Goal: Task Accomplishment & Management: Manage account settings

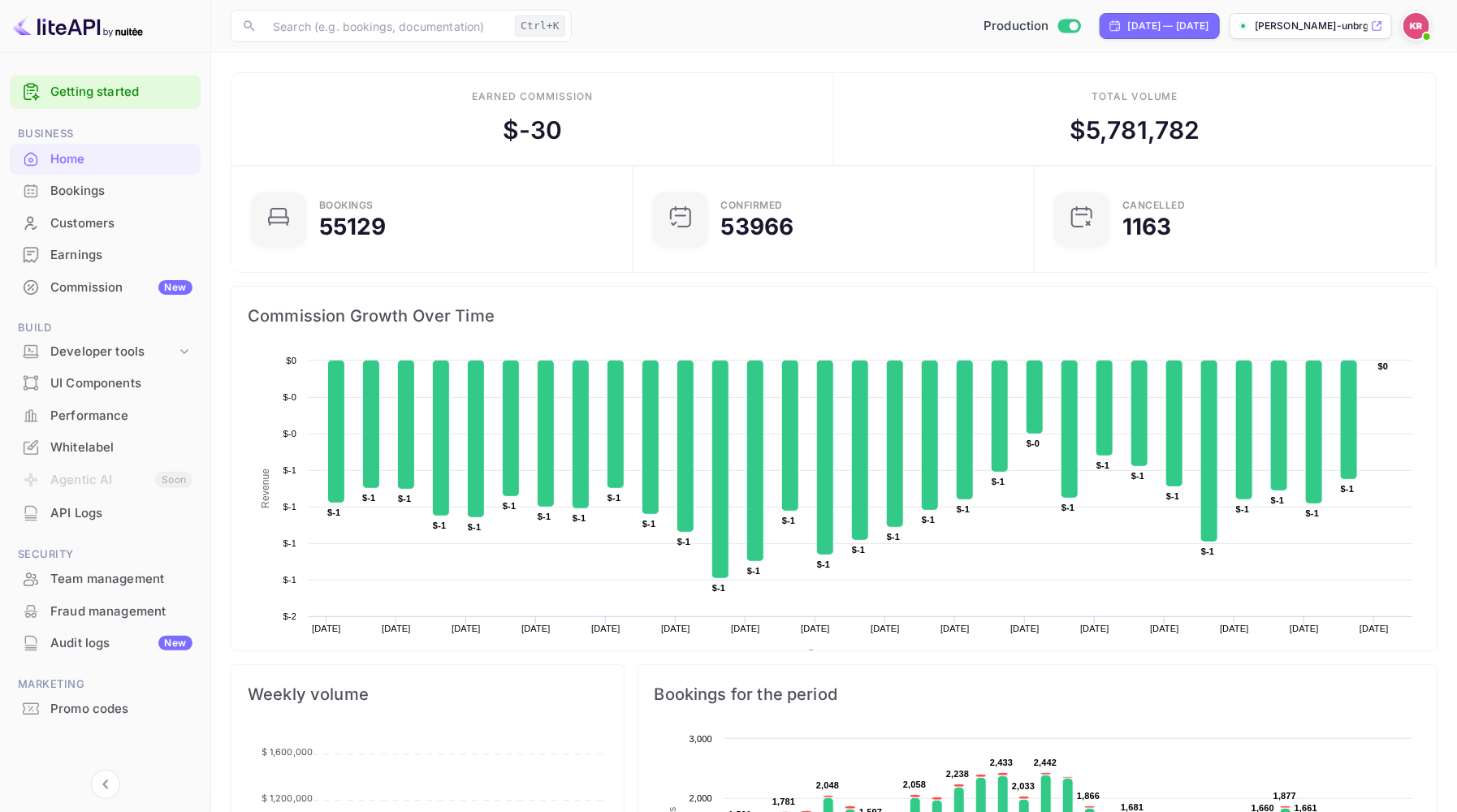
scroll to position [250, 379]
click at [77, 192] on div "Bookings" at bounding box center [121, 191] width 142 height 19
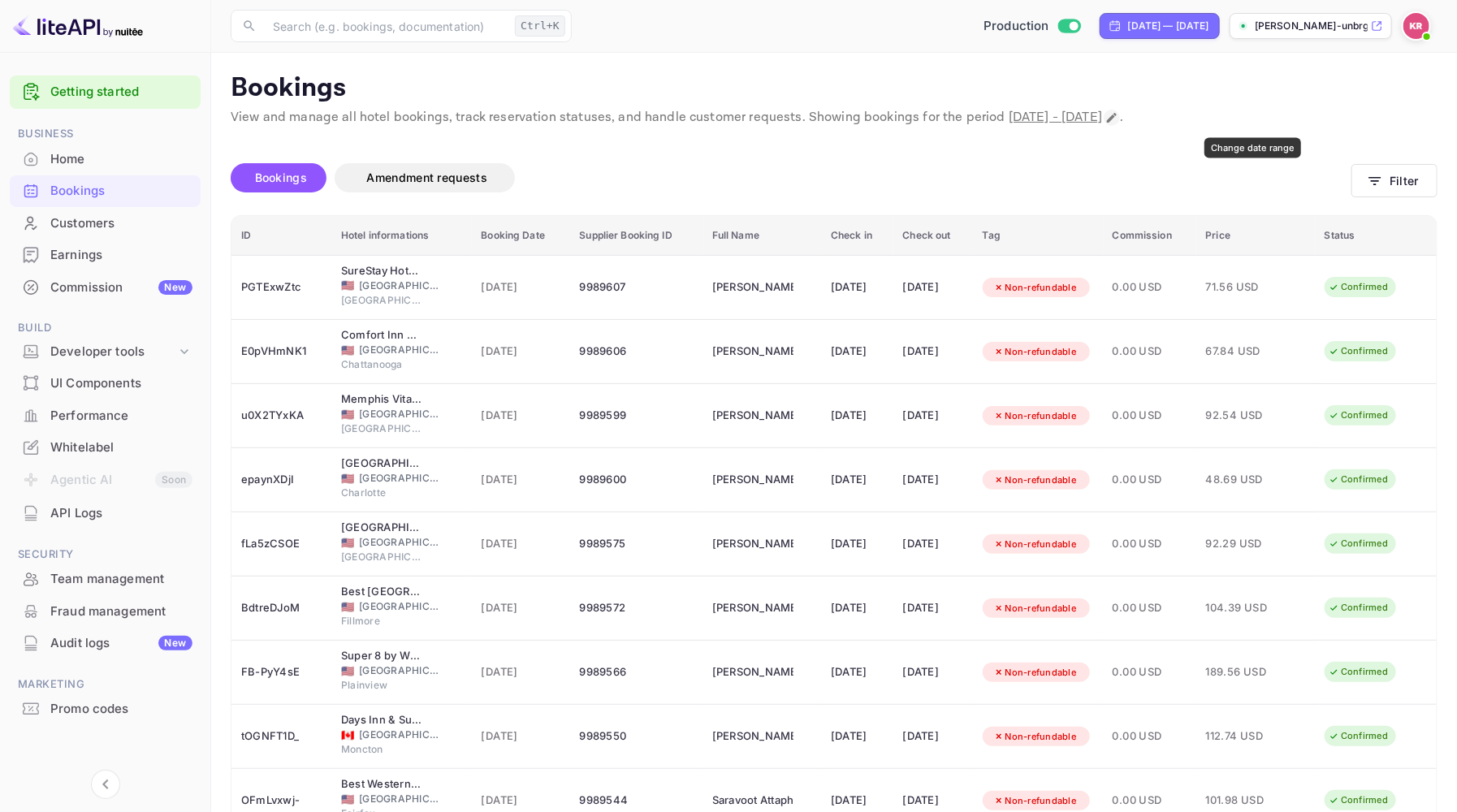
click at [1117, 118] on icon "Change date range" at bounding box center [1111, 117] width 9 height 9
select select "8"
select select "2025"
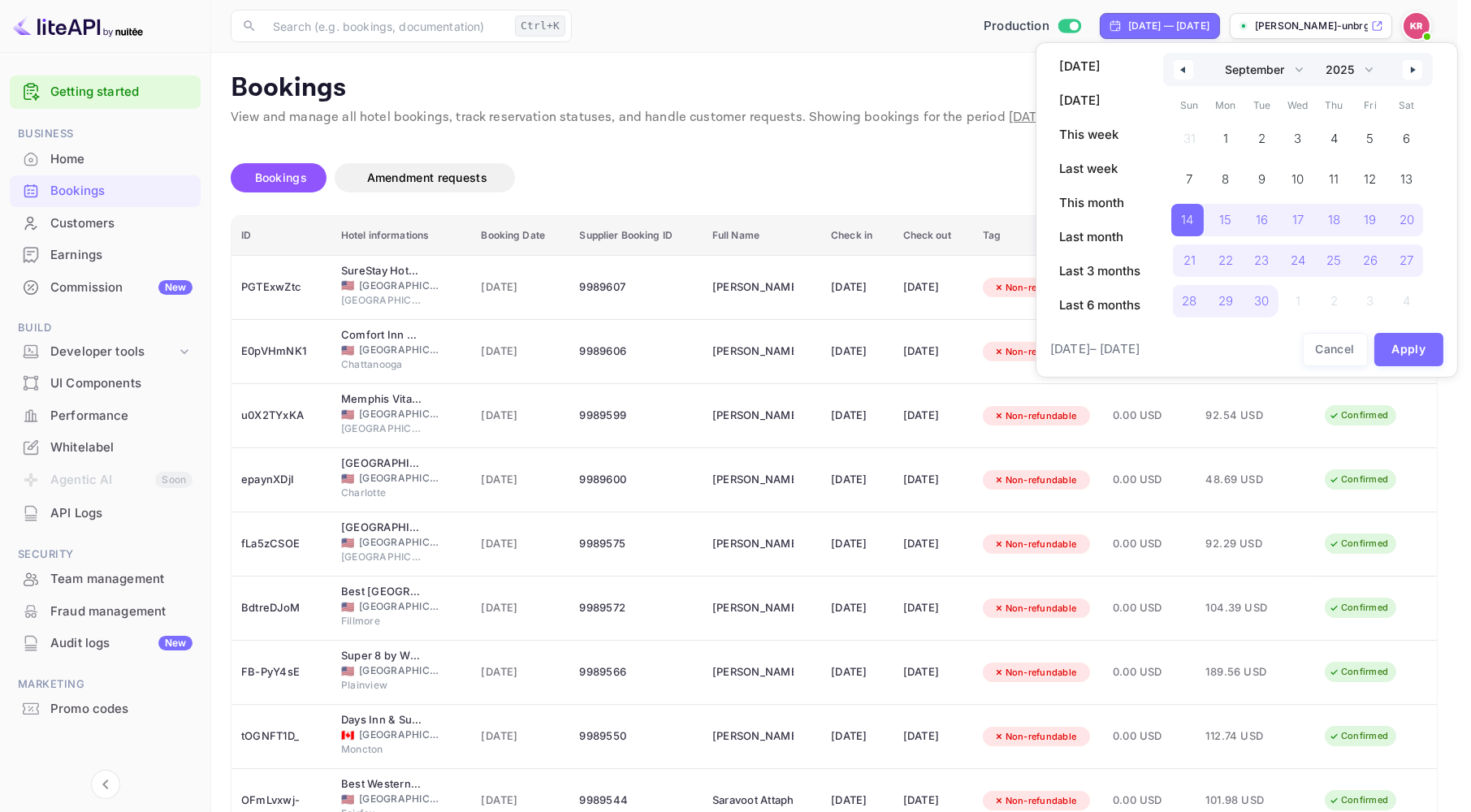
click at [791, 81] on div at bounding box center [736, 406] width 1471 height 812
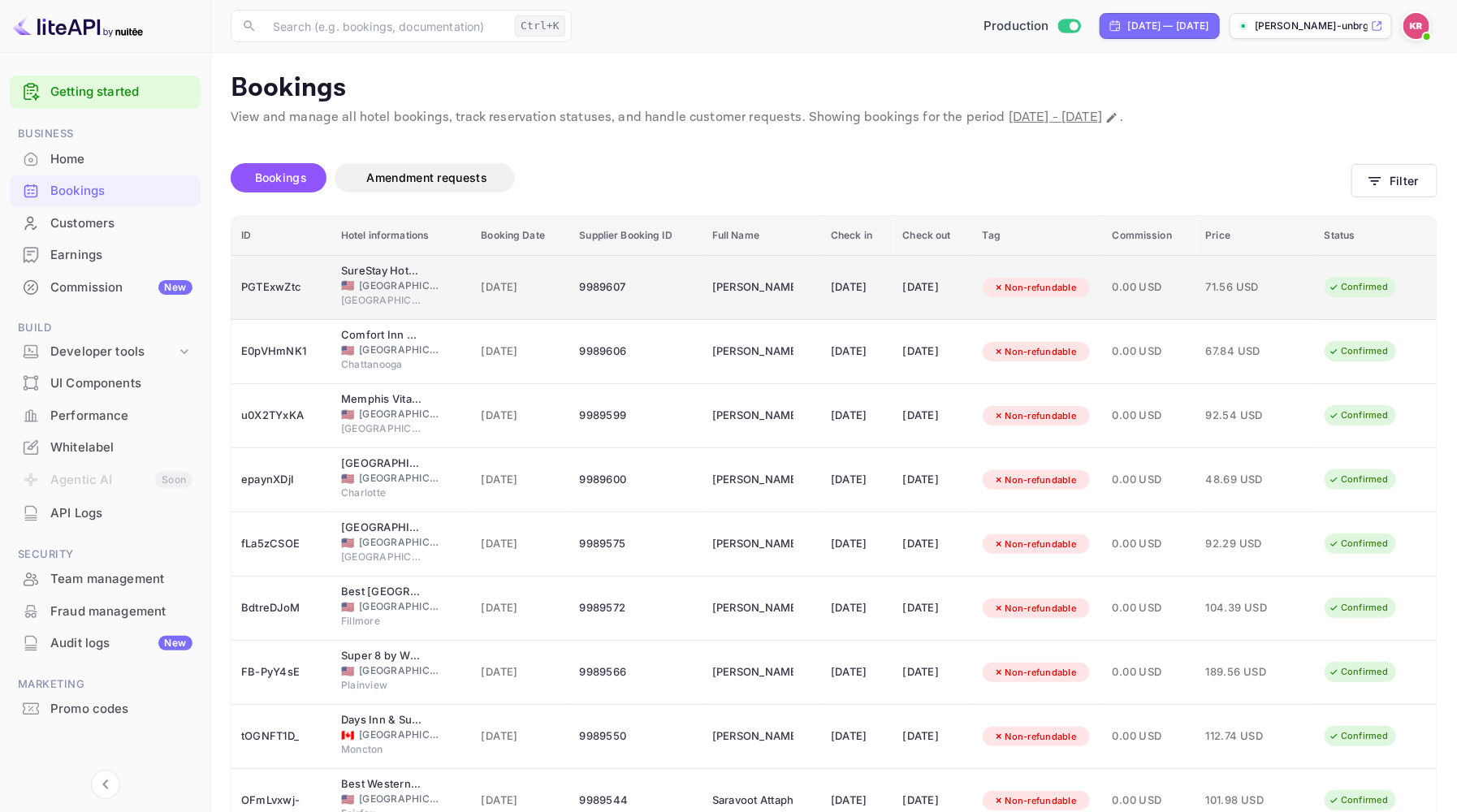
click at [388, 288] on span "[GEOGRAPHIC_DATA]" at bounding box center [399, 285] width 81 height 15
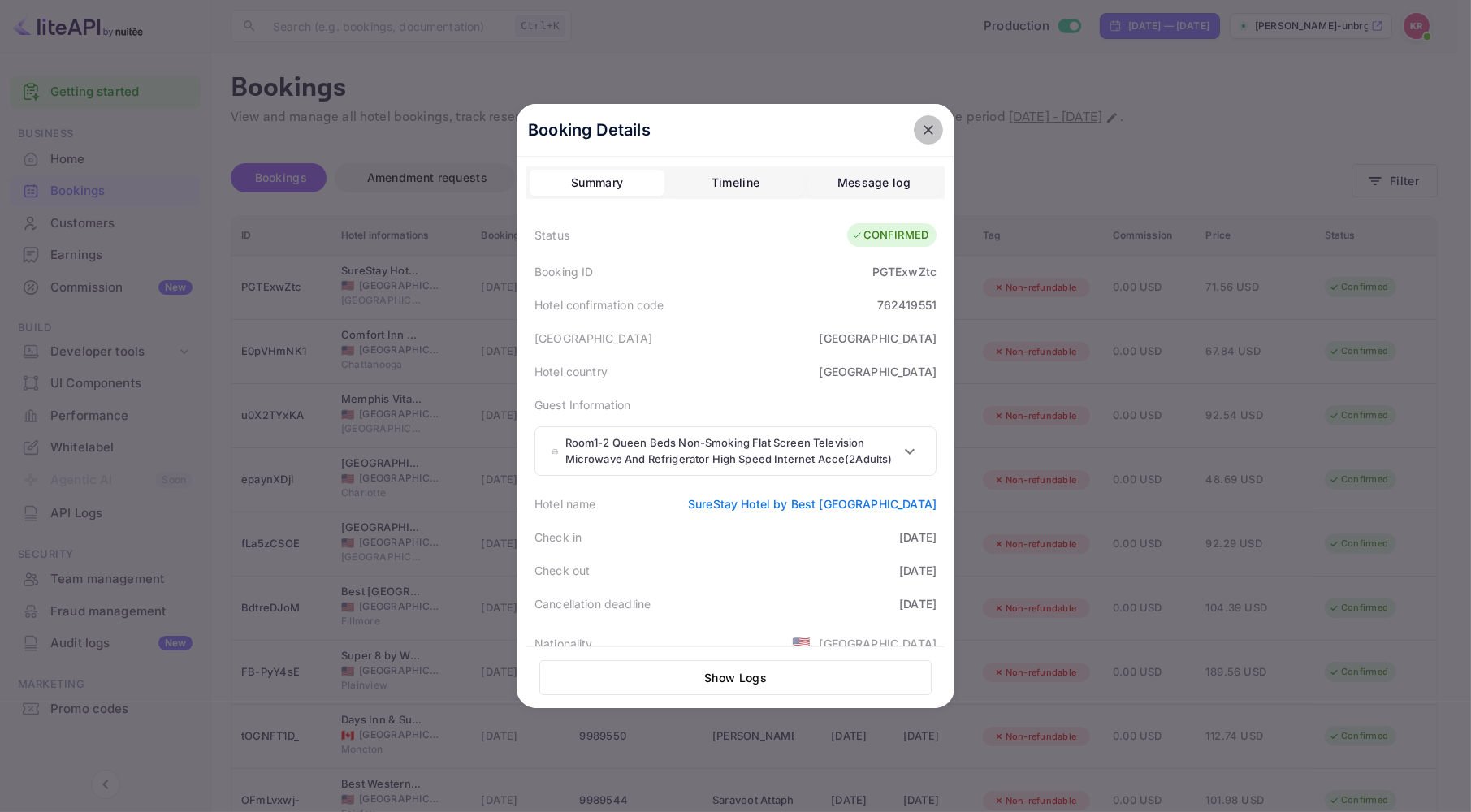
click at [924, 127] on icon "close" at bounding box center [928, 129] width 9 height 9
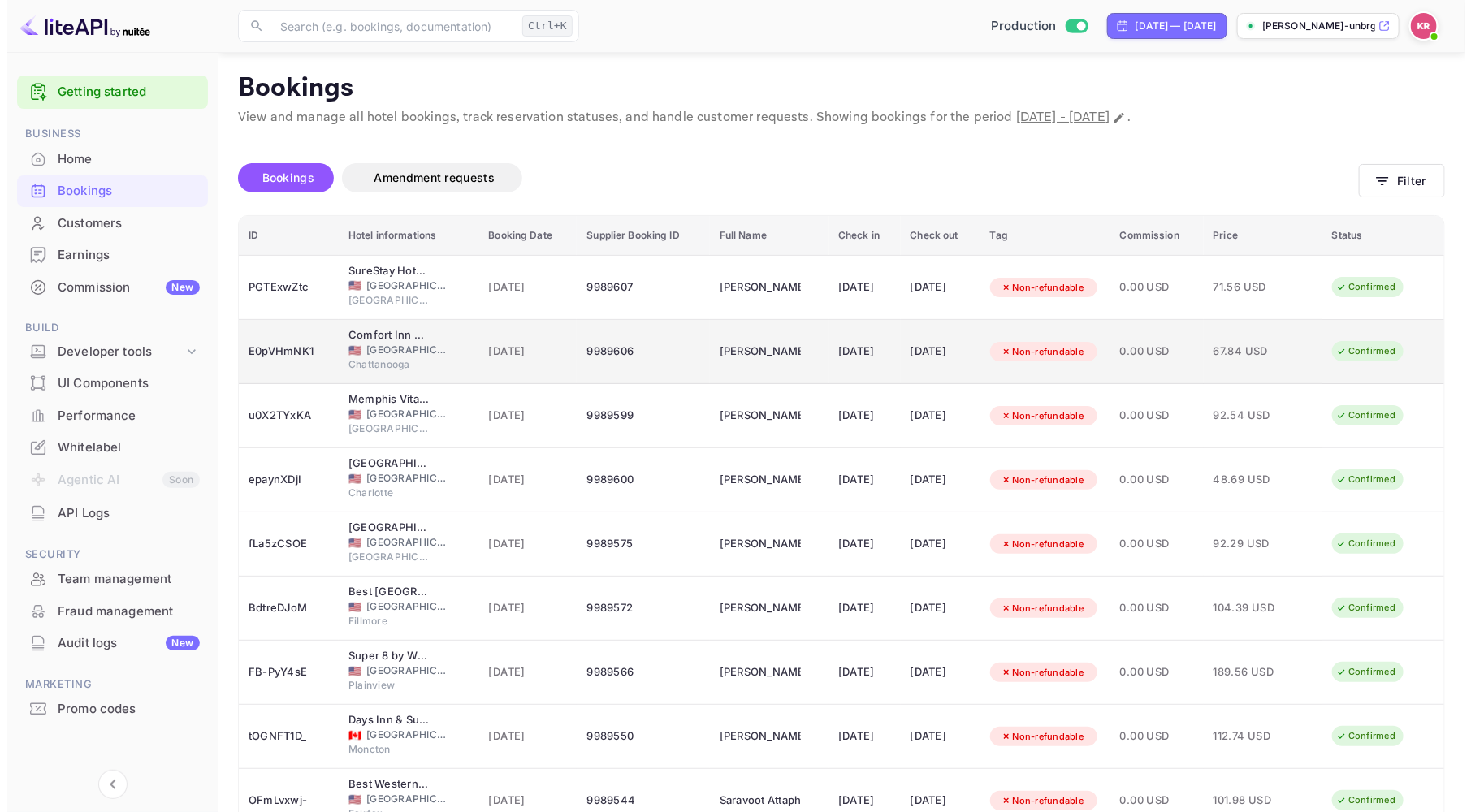
scroll to position [154, 0]
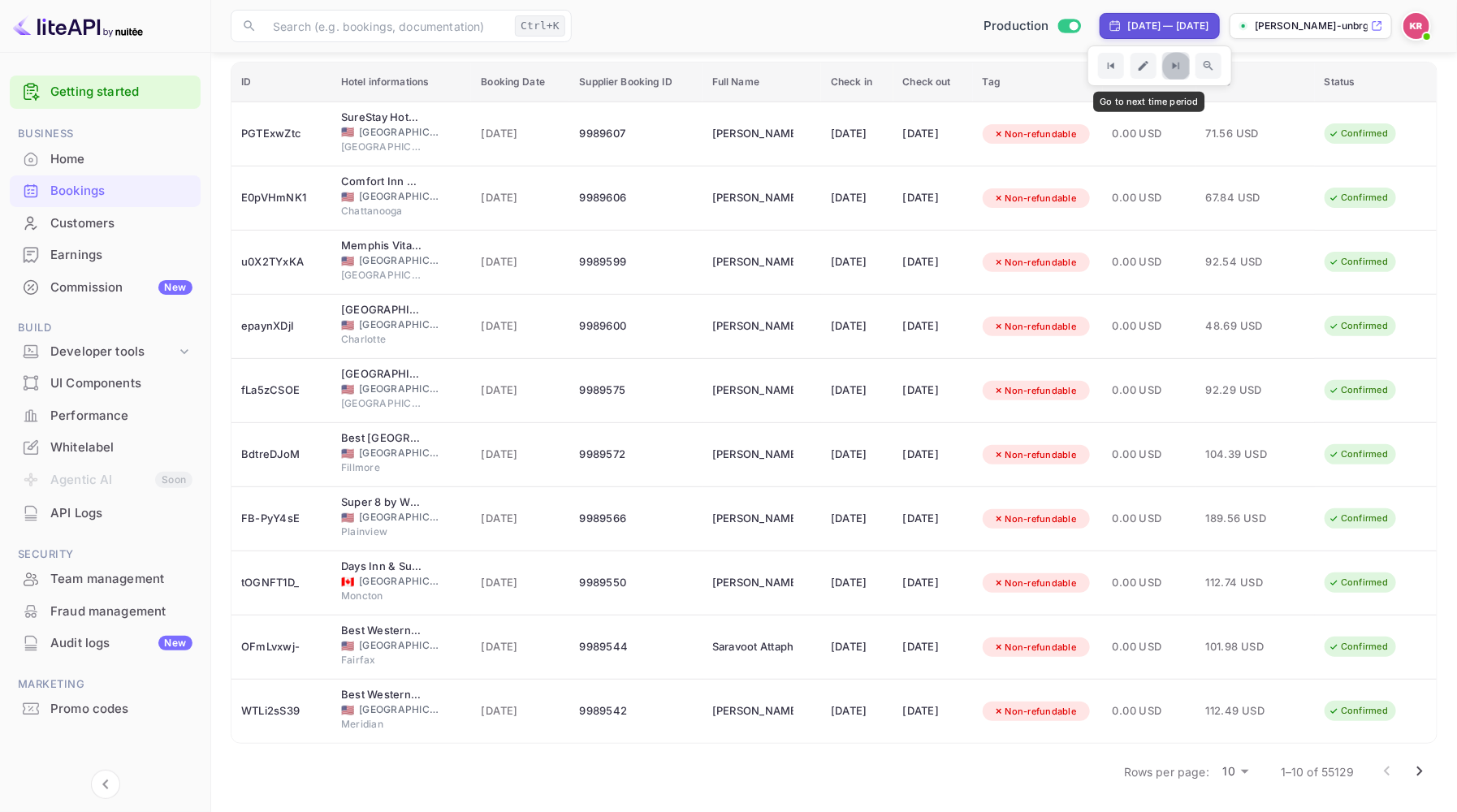
click at [1168, 62] on icon "Go to next time period" at bounding box center [1175, 66] width 14 height 14
click at [1173, 24] on div "[DATE] — [DATE]" at bounding box center [1168, 26] width 81 height 15
select select "8"
select select "2025"
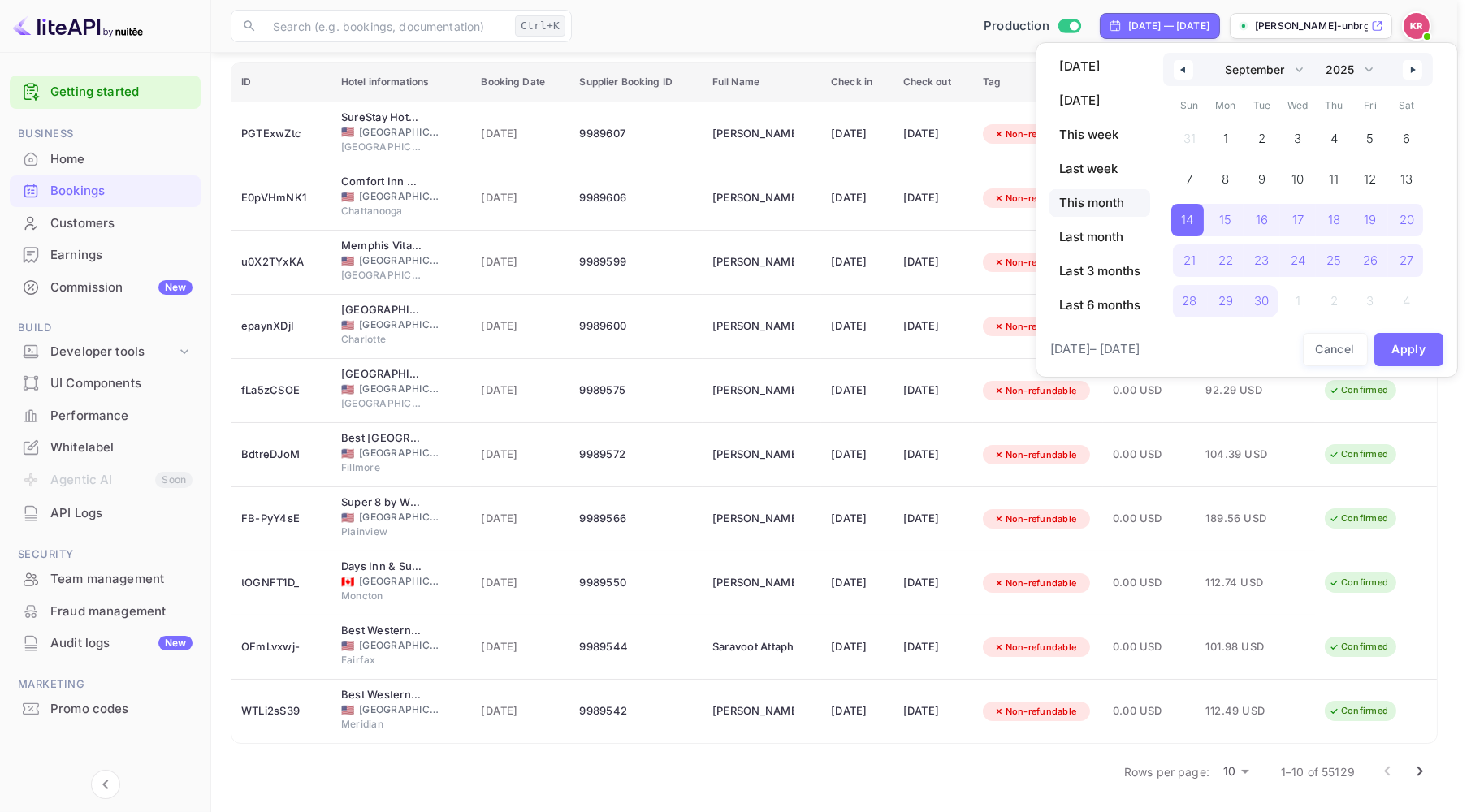
click at [1102, 201] on span "This month" at bounding box center [1100, 203] width 101 height 27
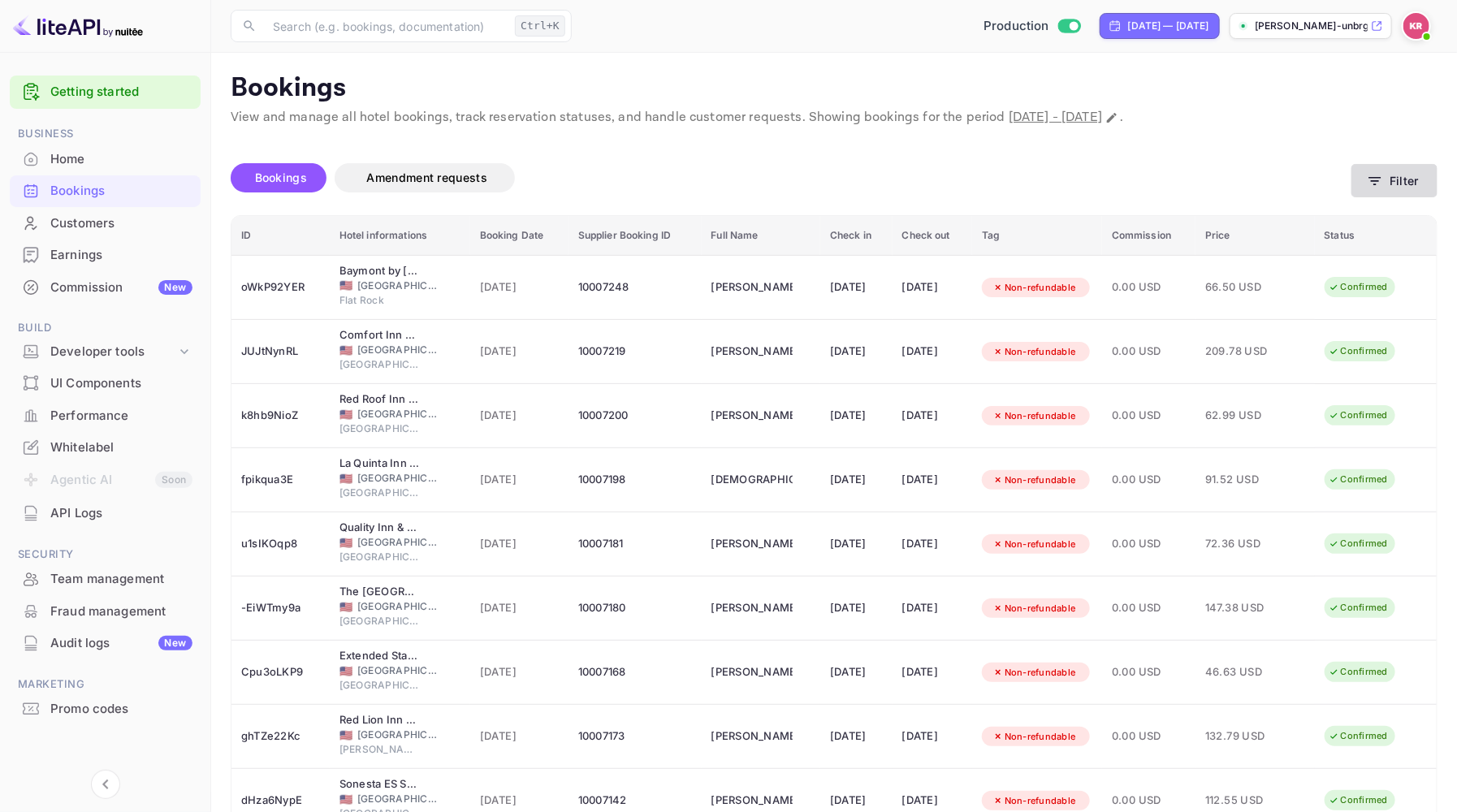
click at [1377, 181] on icon "button" at bounding box center [1375, 180] width 12 height 8
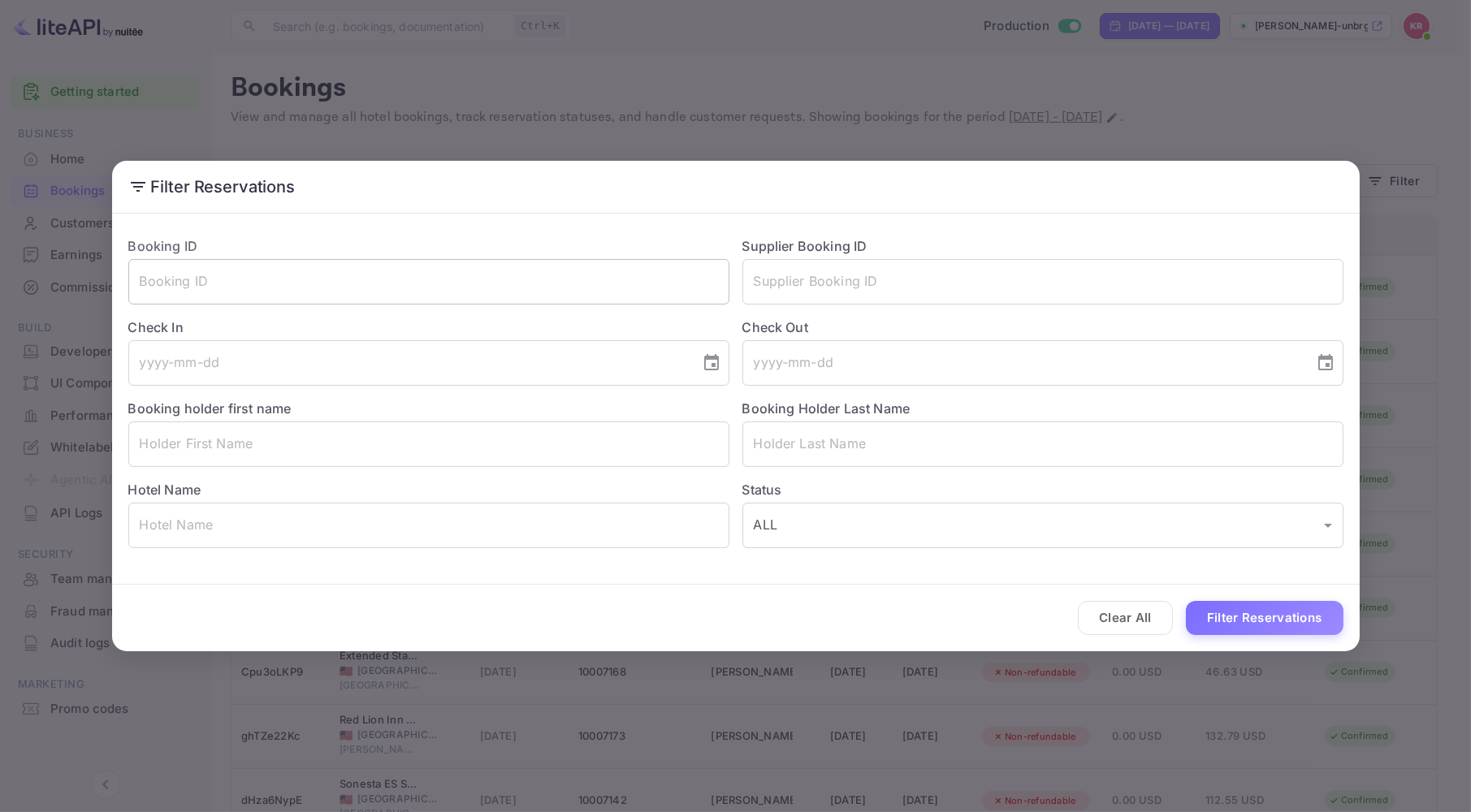
click at [174, 285] on input "text" at bounding box center [428, 281] width 601 height 45
paste input "P-QAdd-nF"
type input "P-QAdd-nF"
click at [1185, 601] on button "Filter Reservations" at bounding box center [1264, 618] width 157 height 35
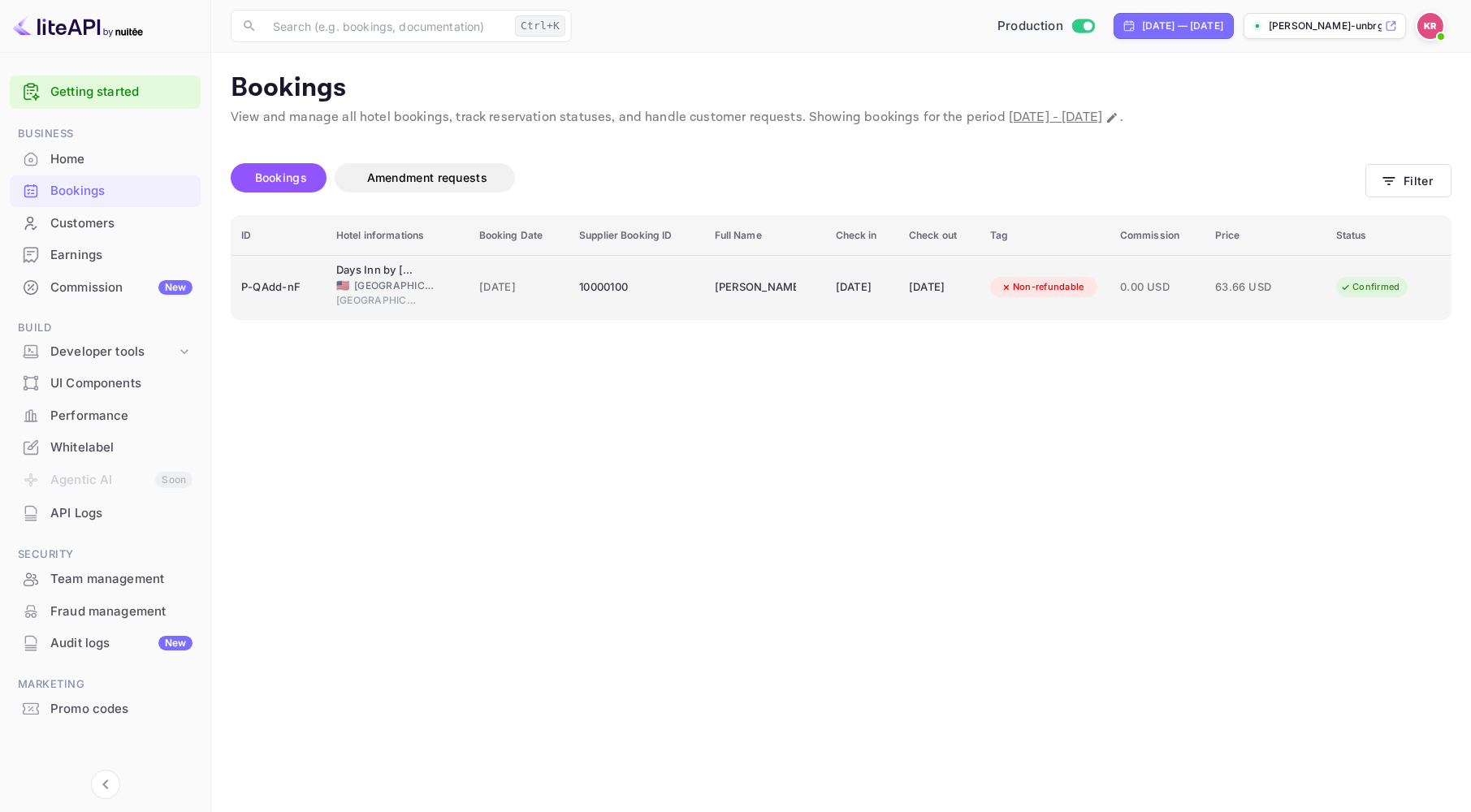
click at [384, 284] on span "[GEOGRAPHIC_DATA]" at bounding box center [394, 285] width 81 height 15
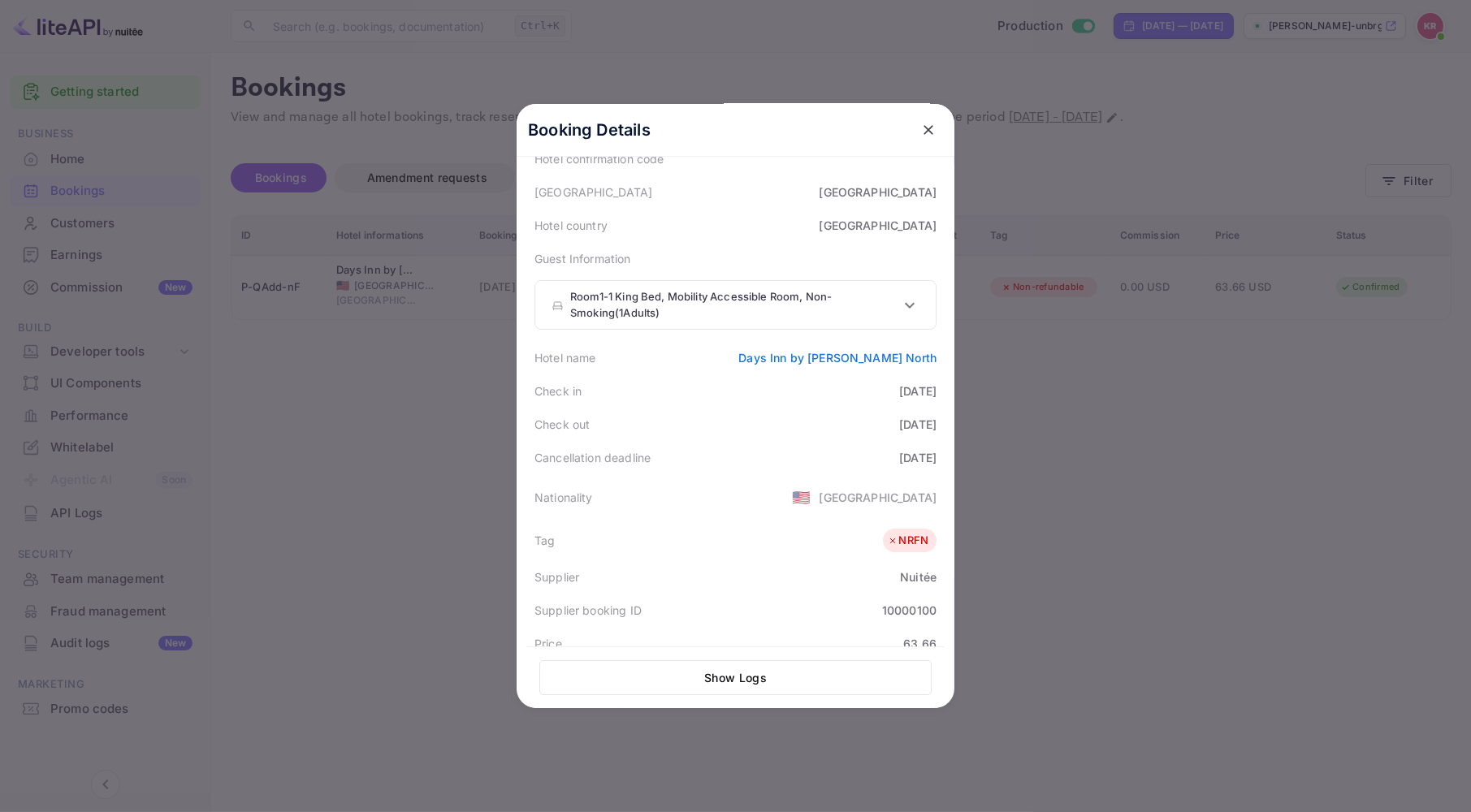
scroll to position [44, 0]
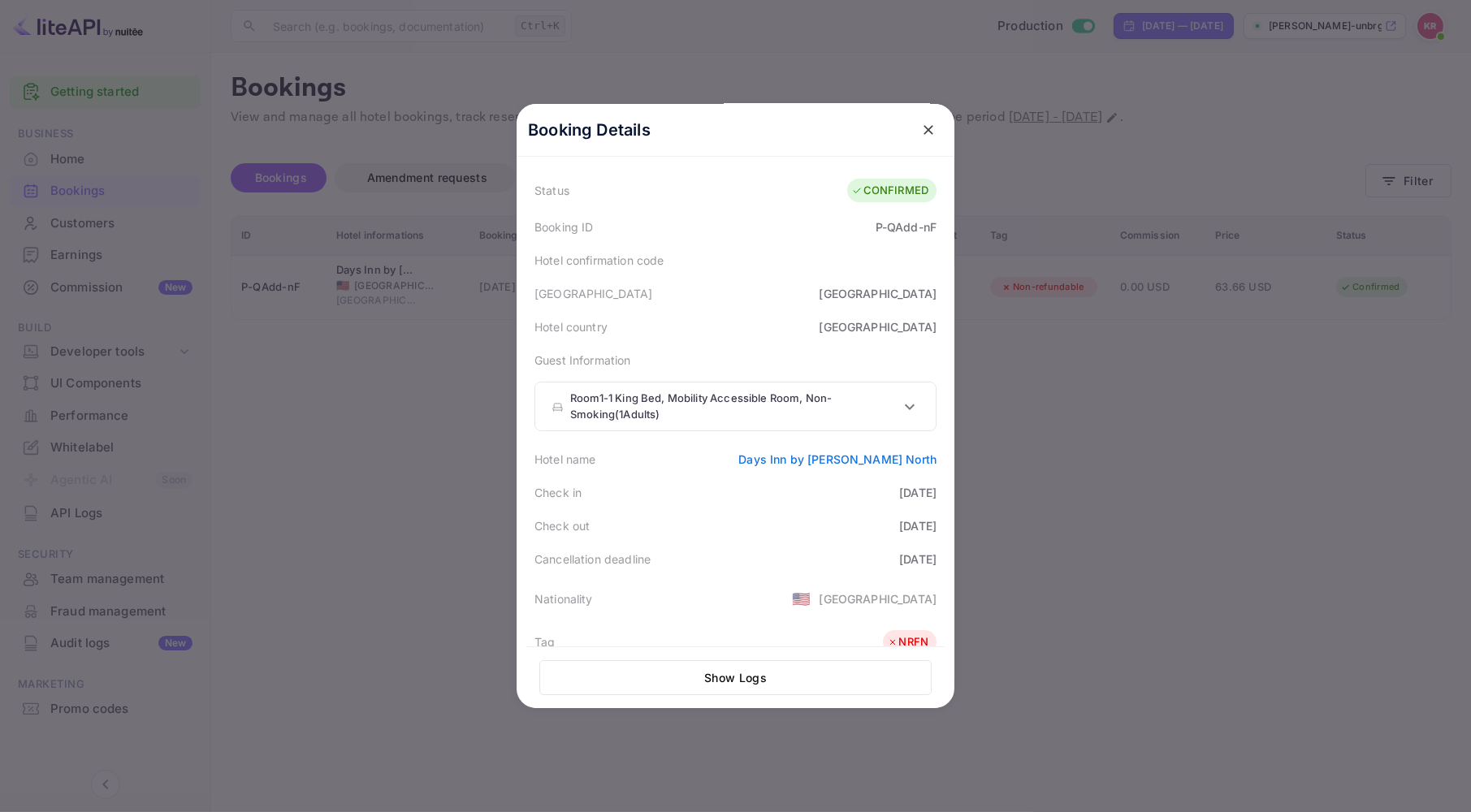
click at [911, 409] on icon at bounding box center [909, 406] width 20 height 20
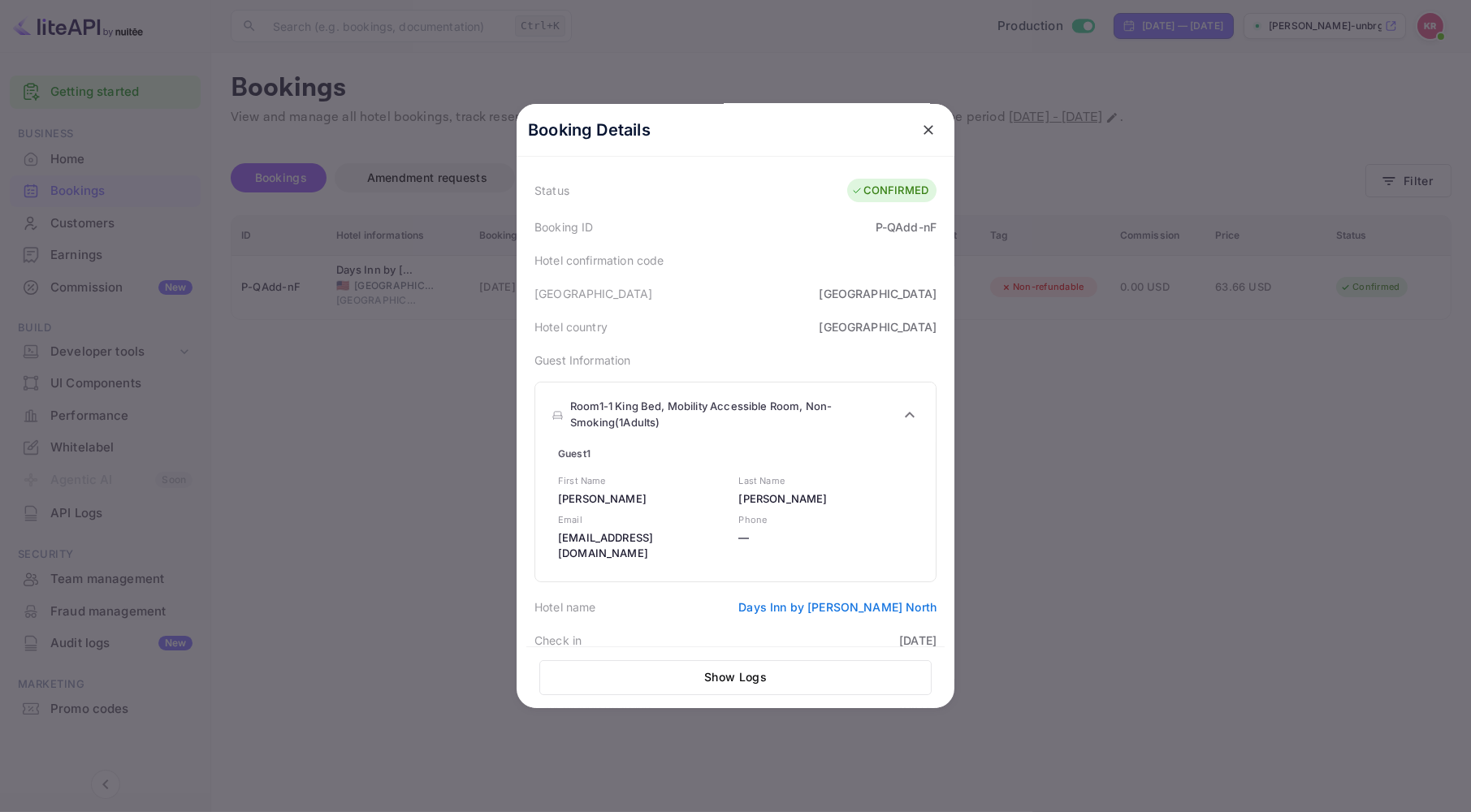
click at [905, 414] on icon at bounding box center [909, 414] width 9 height 6
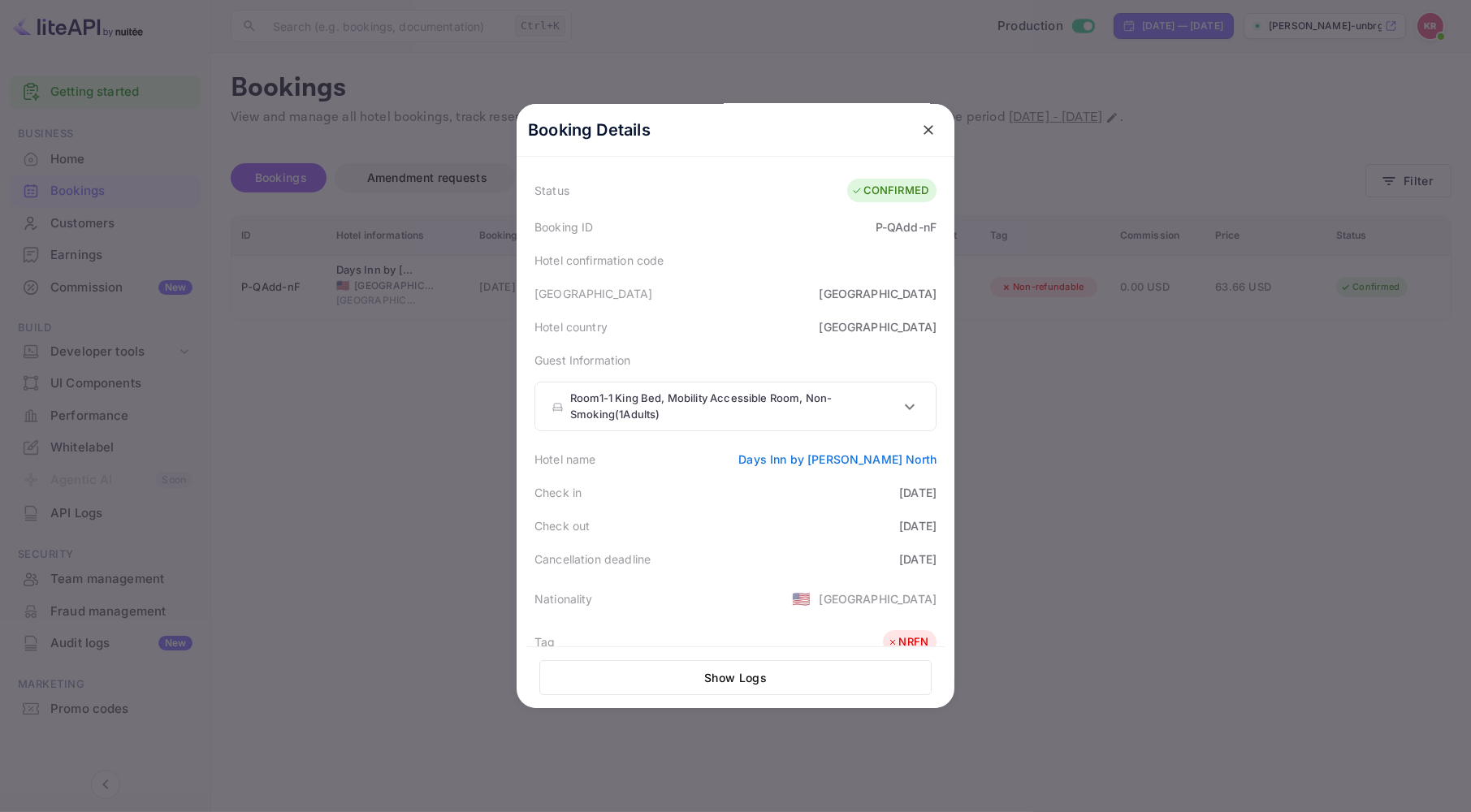
scroll to position [0, 0]
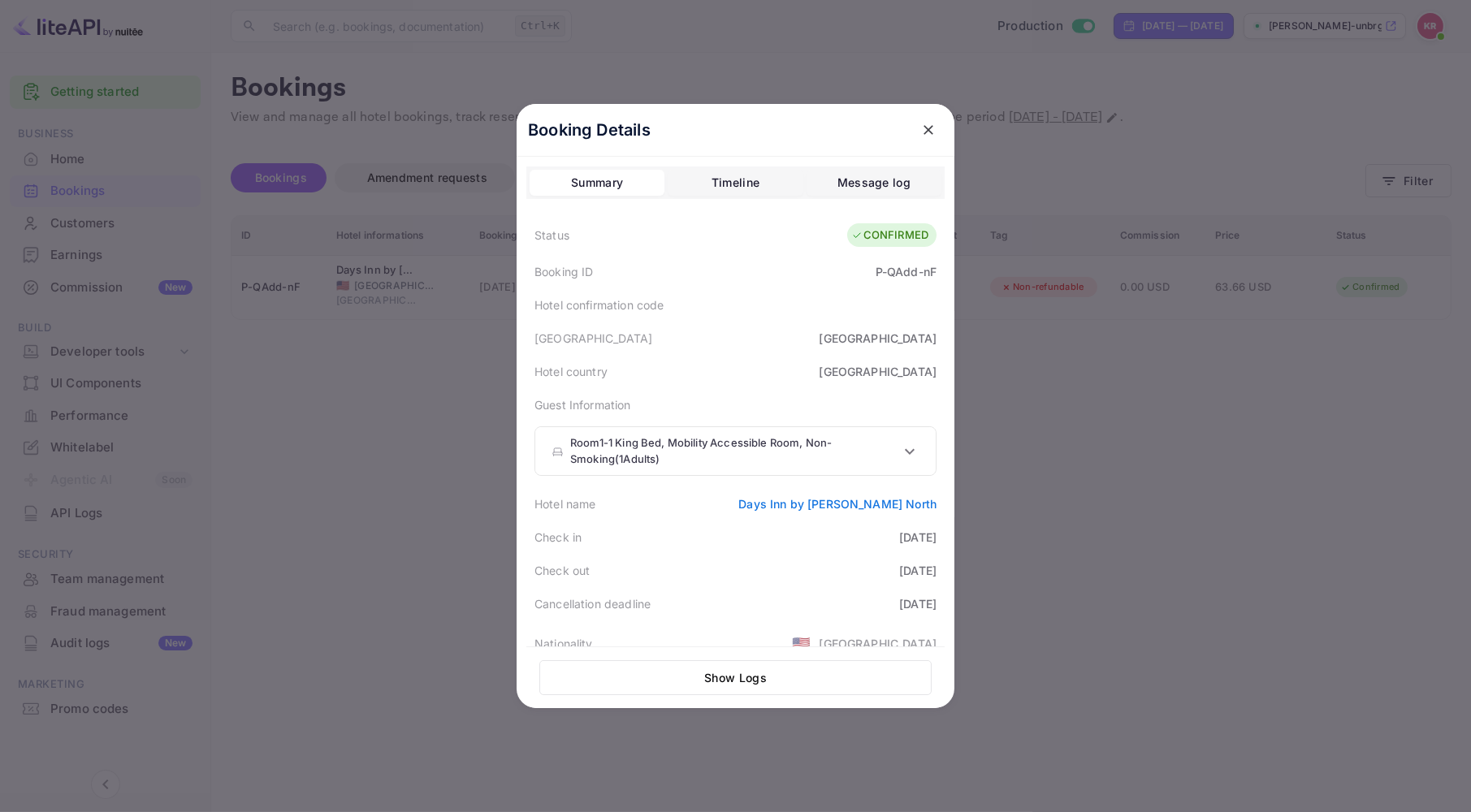
drag, startPoint x: 921, startPoint y: 130, endPoint x: 907, endPoint y: 140, distance: 17.2
click at [924, 130] on icon "close" at bounding box center [928, 129] width 9 height 9
